Goal: Task Accomplishment & Management: Use online tool/utility

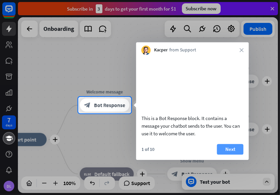
click at [225, 153] on button "Next" at bounding box center [230, 149] width 26 height 11
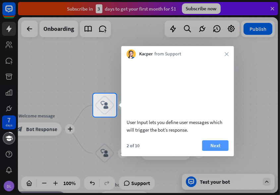
click at [215, 151] on button "Next" at bounding box center [215, 145] width 26 height 11
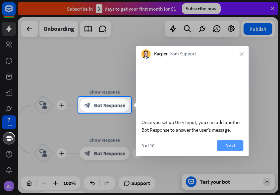
click at [222, 151] on button "Next" at bounding box center [230, 145] width 26 height 11
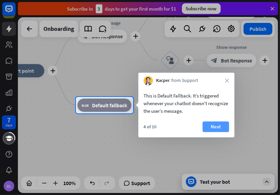
click at [214, 130] on button "Next" at bounding box center [215, 126] width 26 height 11
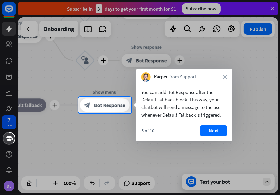
click at [214, 130] on button "Next" at bounding box center [213, 130] width 26 height 11
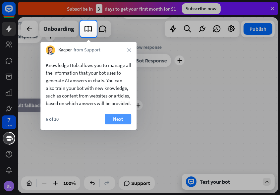
click at [125, 124] on button "Next" at bounding box center [118, 119] width 26 height 11
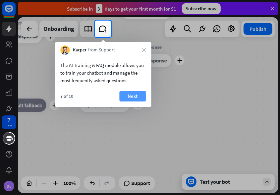
click at [123, 95] on button "Next" at bounding box center [132, 96] width 26 height 11
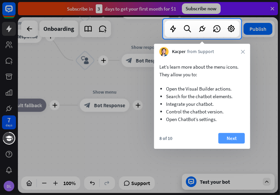
click at [221, 139] on button "Next" at bounding box center [231, 138] width 26 height 11
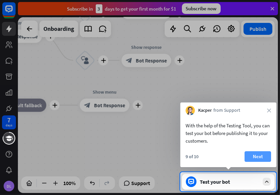
click at [255, 155] on button "Next" at bounding box center [257, 156] width 26 height 11
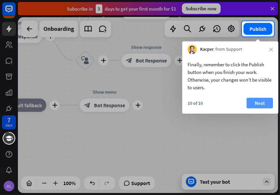
click at [259, 98] on button "Next" at bounding box center [259, 103] width 26 height 11
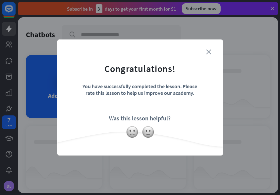
click at [209, 53] on icon "close" at bounding box center [208, 51] width 5 height 5
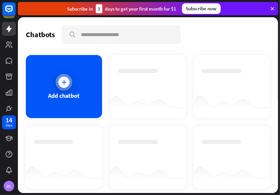
click at [66, 81] on icon at bounding box center [64, 82] width 7 height 7
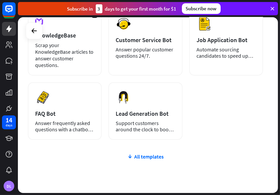
scroll to position [141, 0]
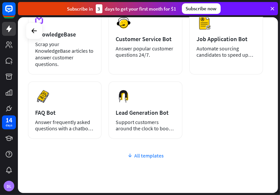
click at [156, 153] on div "All templates" at bounding box center [145, 155] width 235 height 7
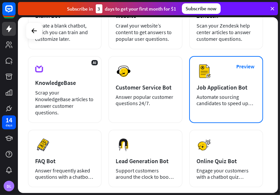
scroll to position [94, 0]
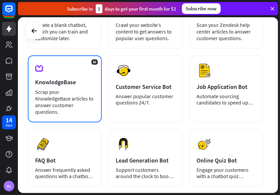
click at [70, 88] on div "Scrap your KnowledgeBase articles to answer customer questions." at bounding box center [64, 101] width 59 height 26
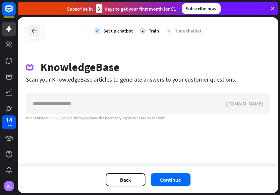
click at [32, 31] on icon at bounding box center [34, 31] width 8 height 8
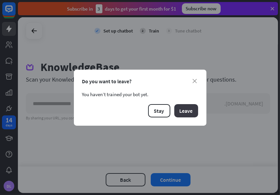
click at [183, 108] on button "Leave" at bounding box center [186, 110] width 24 height 13
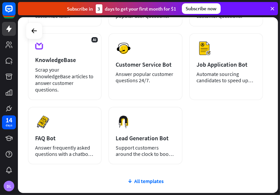
scroll to position [116, 0]
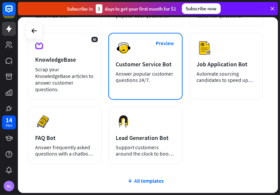
click at [165, 83] on div "Preview Customer Service Bot Answer popular customer questions 24/7." at bounding box center [145, 66] width 74 height 67
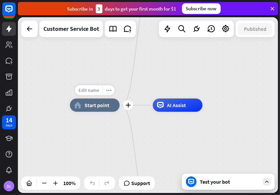
click at [91, 92] on span "Edit name" at bounding box center [88, 90] width 21 height 6
drag, startPoint x: 91, startPoint y: 92, endPoint x: 90, endPoint y: 142, distance: 50.4
click at [90, 142] on div "home_2 Start point Welcome message block_bot_response Bot Response 🔙 Main menu …" at bounding box center [200, 193] width 260 height 176
click at [97, 92] on span "Edit name" at bounding box center [88, 90] width 21 height 6
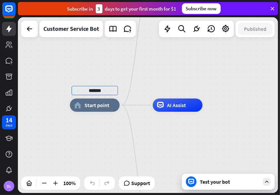
type input "*******"
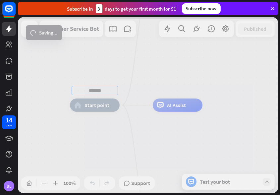
click at [240, 80] on div "******* home_2 Start point Welcome message block_bot_response Bot Response 🔙 Ma…" at bounding box center [148, 105] width 260 height 176
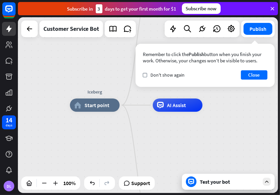
click at [214, 183] on div "Test your bot" at bounding box center [230, 181] width 60 height 7
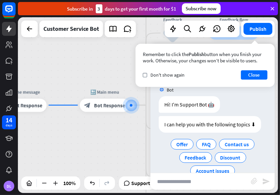
scroll to position [14, 0]
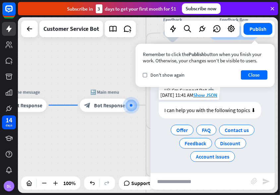
click at [187, 108] on div "I can help you with the following topics ⬇" at bounding box center [210, 110] width 102 height 17
click at [182, 126] on span "Offer" at bounding box center [182, 129] width 12 height 7
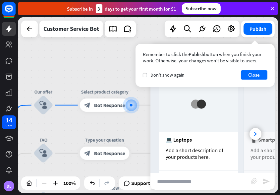
scroll to position [157, 0]
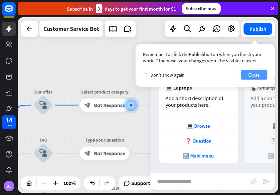
click at [250, 74] on button "Close" at bounding box center [254, 74] width 26 height 9
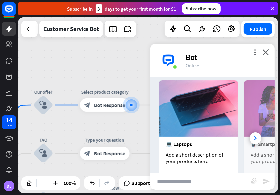
scroll to position [120, 0]
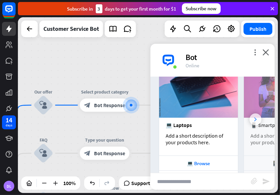
click at [252, 121] on div at bounding box center [255, 119] width 12 height 12
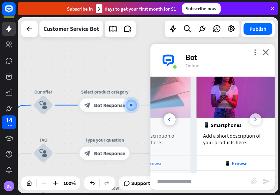
scroll to position [0, 73]
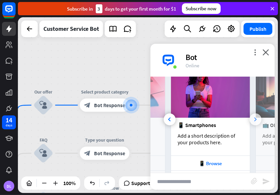
click at [252, 121] on div at bounding box center [255, 119] width 12 height 12
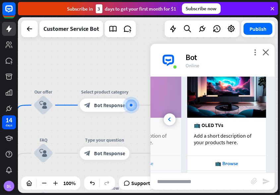
scroll to position [0, 146]
click at [252, 121] on div "📺 OLED TVs Add a short description of your products here." at bounding box center [226, 137] width 79 height 38
click at [169, 118] on icon at bounding box center [169, 119] width 3 height 4
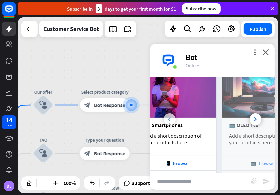
scroll to position [0, 73]
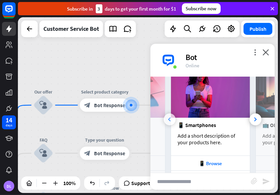
click at [169, 118] on icon at bounding box center [169, 119] width 3 height 4
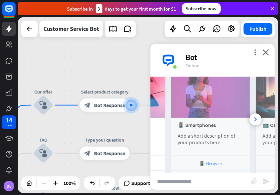
scroll to position [0, 0]
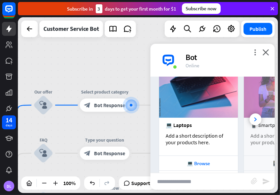
click at [186, 126] on div "💻 Laptops" at bounding box center [199, 125] width 66 height 7
drag, startPoint x: 186, startPoint y: 126, endPoint x: 110, endPoint y: 61, distance: 100.0
click at [110, 61] on div "Iceberg home_2 Start point Welcome message block_bot_response Bot Response 🔙 Ma…" at bounding box center [148, 105] width 260 height 176
click at [196, 162] on div "💻 Browse" at bounding box center [198, 163] width 72 height 6
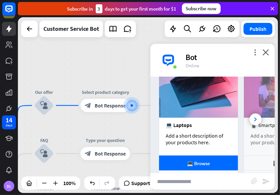
click at [261, 50] on div "more_vert close Bot Online" at bounding box center [212, 60] width 124 height 33
click at [267, 52] on icon "close" at bounding box center [265, 52] width 7 height 6
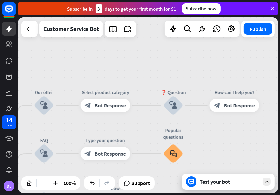
click at [58, 71] on div "Iceberg home_2 Start point Welcome message block_bot_response Bot Response 🔙 Ma…" at bounding box center [148, 105] width 260 height 176
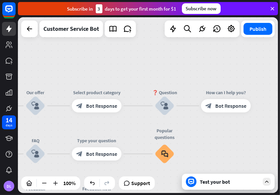
drag, startPoint x: 58, startPoint y: 71, endPoint x: 82, endPoint y: 58, distance: 27.1
click at [82, 58] on div "Iceberg home_2 Start point Welcome message block_bot_response Bot Response 🔙 Ma…" at bounding box center [148, 105] width 260 height 176
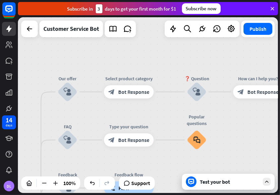
click at [82, 58] on div "Iceberg home_2 Start point Welcome message block_bot_response Bot Response 🔙 Ma…" at bounding box center [148, 105] width 260 height 176
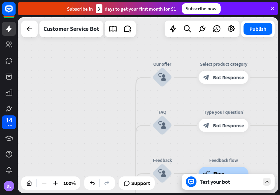
drag, startPoint x: 82, startPoint y: 58, endPoint x: 185, endPoint y: 46, distance: 103.9
click at [185, 46] on div "Iceberg home_2 Start point Welcome message block_bot_response Bot Response 🔙 Ma…" at bounding box center [148, 105] width 260 height 176
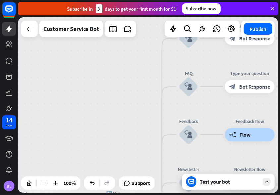
drag, startPoint x: 75, startPoint y: 108, endPoint x: 93, endPoint y: 63, distance: 48.9
click at [93, 63] on div "Iceberg home_2 Start point Welcome message block_bot_response Bot Response 🔙 Ma…" at bounding box center [148, 105] width 260 height 176
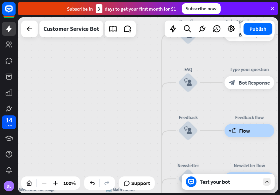
drag, startPoint x: 90, startPoint y: 87, endPoint x: 51, endPoint y: 68, distance: 44.0
click at [51, 68] on div "Iceberg home_2 Start point Welcome message block_bot_response Bot Response 🔙 Ma…" at bounding box center [148, 105] width 260 height 176
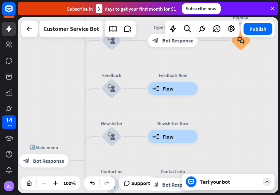
drag, startPoint x: 92, startPoint y: 110, endPoint x: 53, endPoint y: 85, distance: 46.7
click at [53, 85] on div "Iceberg home_2 Start point Welcome message block_bot_response Bot Response 🔙 Ma…" at bounding box center [148, 105] width 260 height 176
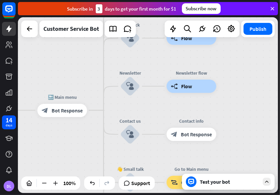
drag, startPoint x: 56, startPoint y: 100, endPoint x: 76, endPoint y: 51, distance: 53.6
click at [76, 51] on div "Iceberg home_2 Start point Welcome message block_bot_response Bot Response 🔙 Ma…" at bounding box center [148, 105] width 260 height 176
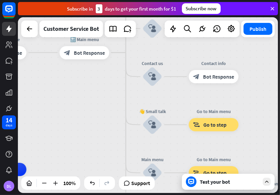
drag, startPoint x: 58, startPoint y: 132, endPoint x: 79, endPoint y: 74, distance: 62.4
click at [79, 74] on div "Iceberg home_2 Start point Welcome message block_bot_response Bot Response 🔙 Ma…" at bounding box center [148, 105] width 260 height 176
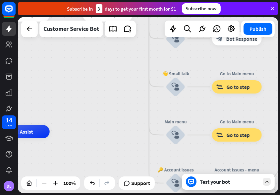
drag, startPoint x: 79, startPoint y: 112, endPoint x: 102, endPoint y: 76, distance: 42.2
click at [102, 76] on div "Iceberg home_2 Start point Welcome message block_bot_response Bot Response 🔙 Ma…" at bounding box center [148, 105] width 260 height 176
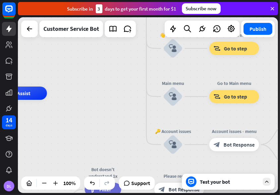
drag, startPoint x: 93, startPoint y: 98, endPoint x: 90, endPoint y: 59, distance: 39.5
click at [90, 59] on div "Iceberg home_2 Start point Welcome message block_bot_response Bot Response 🔙 Ma…" at bounding box center [148, 105] width 260 height 176
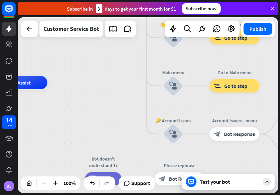
drag, startPoint x: 89, startPoint y: 76, endPoint x: 90, endPoint y: 60, distance: 15.9
click at [90, 60] on div "Iceberg home_2 Start point Welcome message block_bot_response Bot Response 🔙 Ma…" at bounding box center [148, 105] width 260 height 176
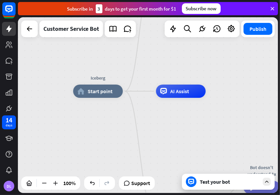
drag, startPoint x: 120, startPoint y: 91, endPoint x: 278, endPoint y: 106, distance: 158.7
click at [278, 106] on div "Iceberg home_2 Start point Welcome message block_bot_response Bot Response 🔙 Ma…" at bounding box center [203, 179] width 260 height 176
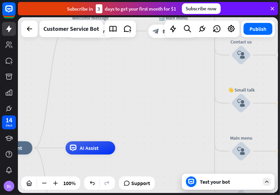
drag, startPoint x: 164, startPoint y: 149, endPoint x: 74, endPoint y: 206, distance: 107.0
click at [74, 194] on html "14 days DL close Product Help First steps Get started with ChatBot Help Center …" at bounding box center [140, 97] width 280 height 195
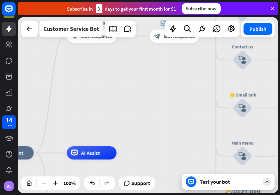
drag, startPoint x: 137, startPoint y: 138, endPoint x: 140, endPoint y: 143, distance: 5.2
click at [140, 143] on div "Iceberg home_2 Start point Welcome message block_bot_response Bot Response 🔙 Ma…" at bounding box center [148, 105] width 260 height 176
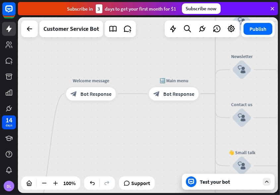
drag, startPoint x: 150, startPoint y: 112, endPoint x: 149, endPoint y: 170, distance: 58.0
click at [149, 170] on div "Iceberg home_2 Start point Welcome message block_bot_response Bot Response 🔙 Ma…" at bounding box center [148, 105] width 260 height 176
click at [154, 146] on div "Iceberg home_2 Start point Welcome message block_bot_response Bot Response 🔙 Ma…" at bounding box center [148, 105] width 260 height 176
click at [107, 78] on div "more_horiz" at bounding box center [104, 79] width 12 height 10
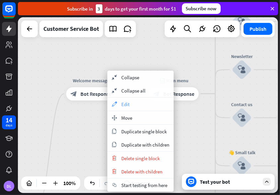
click at [124, 103] on span "Edit" at bounding box center [125, 104] width 8 height 6
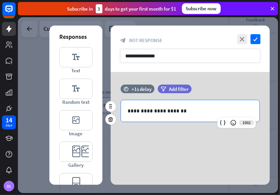
click at [171, 109] on p "**********" at bounding box center [189, 111] width 125 height 8
click at [162, 108] on p "**********" at bounding box center [189, 111] width 125 height 8
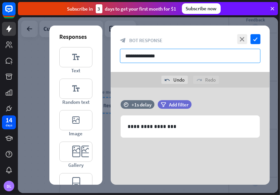
click at [202, 57] on input "**********" at bounding box center [190, 56] width 140 height 14
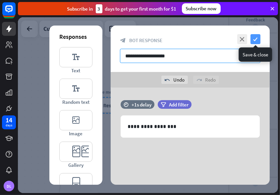
type input "**********"
click at [258, 39] on icon "check" at bounding box center [255, 39] width 10 height 10
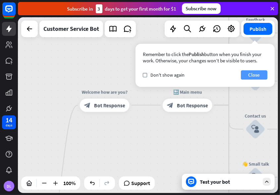
click at [250, 75] on button "Close" at bounding box center [254, 74] width 26 height 9
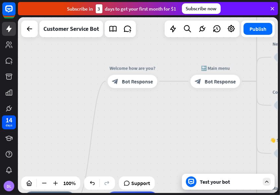
drag, startPoint x: 47, startPoint y: 95, endPoint x: 85, endPoint y: 55, distance: 55.5
click at [85, 55] on div "Iceberg home_2 Start point Welcome how are you? block_bot_response Bot Response…" at bounding box center [148, 105] width 260 height 176
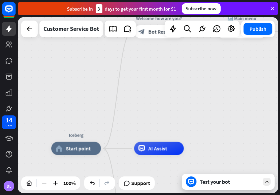
drag, startPoint x: 130, startPoint y: 106, endPoint x: 144, endPoint y: 70, distance: 38.9
click at [144, 70] on div "Iceberg home_2 Start point Welcome how are you? block_bot_response Bot Response…" at bounding box center [148, 105] width 260 height 176
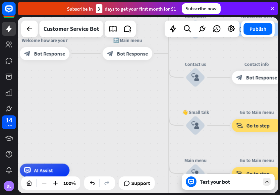
drag, startPoint x: 180, startPoint y: 80, endPoint x: 70, endPoint y: 106, distance: 112.9
click at [70, 106] on div "Iceberg home_2 Start point Welcome how are you? block_bot_response Bot Response…" at bounding box center [148, 105] width 260 height 176
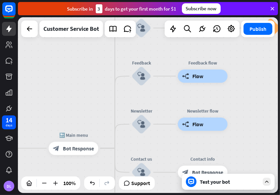
drag, startPoint x: 117, startPoint y: 109, endPoint x: 63, endPoint y: 204, distance: 109.0
click at [63, 194] on html "14 days DL close Product Help First steps Get started with ChatBot Help Center …" at bounding box center [140, 97] width 280 height 195
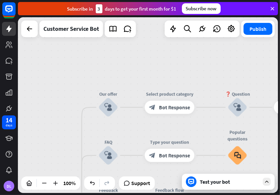
drag, startPoint x: 81, startPoint y: 70, endPoint x: 49, endPoint y: 198, distance: 131.6
click at [49, 194] on html "14 days DL close Product Help First steps Get started with ChatBot Help Center …" at bounding box center [140, 97] width 280 height 195
